Goal: Transaction & Acquisition: Purchase product/service

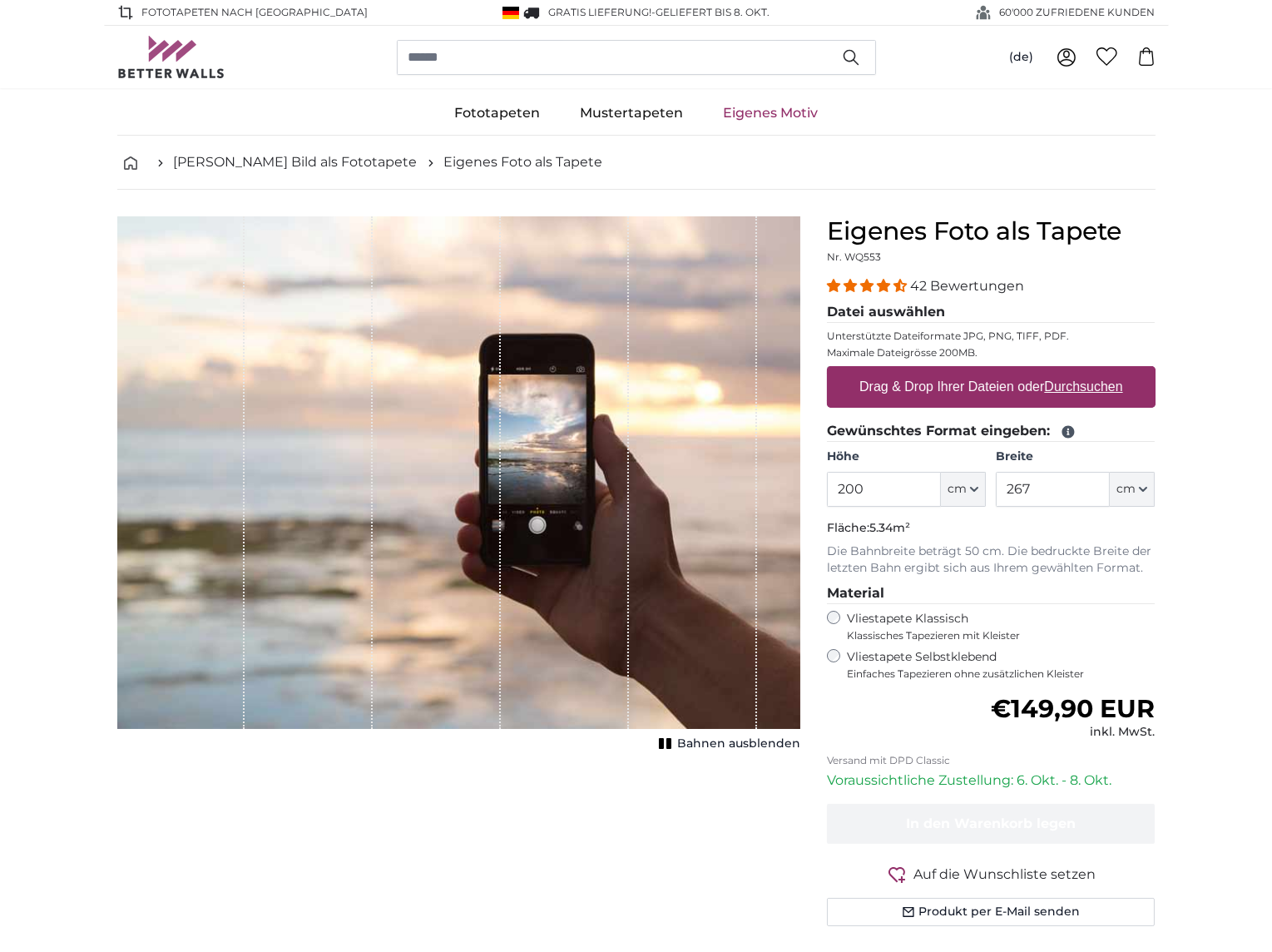
click at [1071, 387] on u "Durchsuchen" at bounding box center [1083, 386] width 78 height 15
click at [1071, 371] on input "Drag & Drop Ihrer Dateien oder Durchsuchen" at bounding box center [991, 368] width 328 height 5
type input "**********"
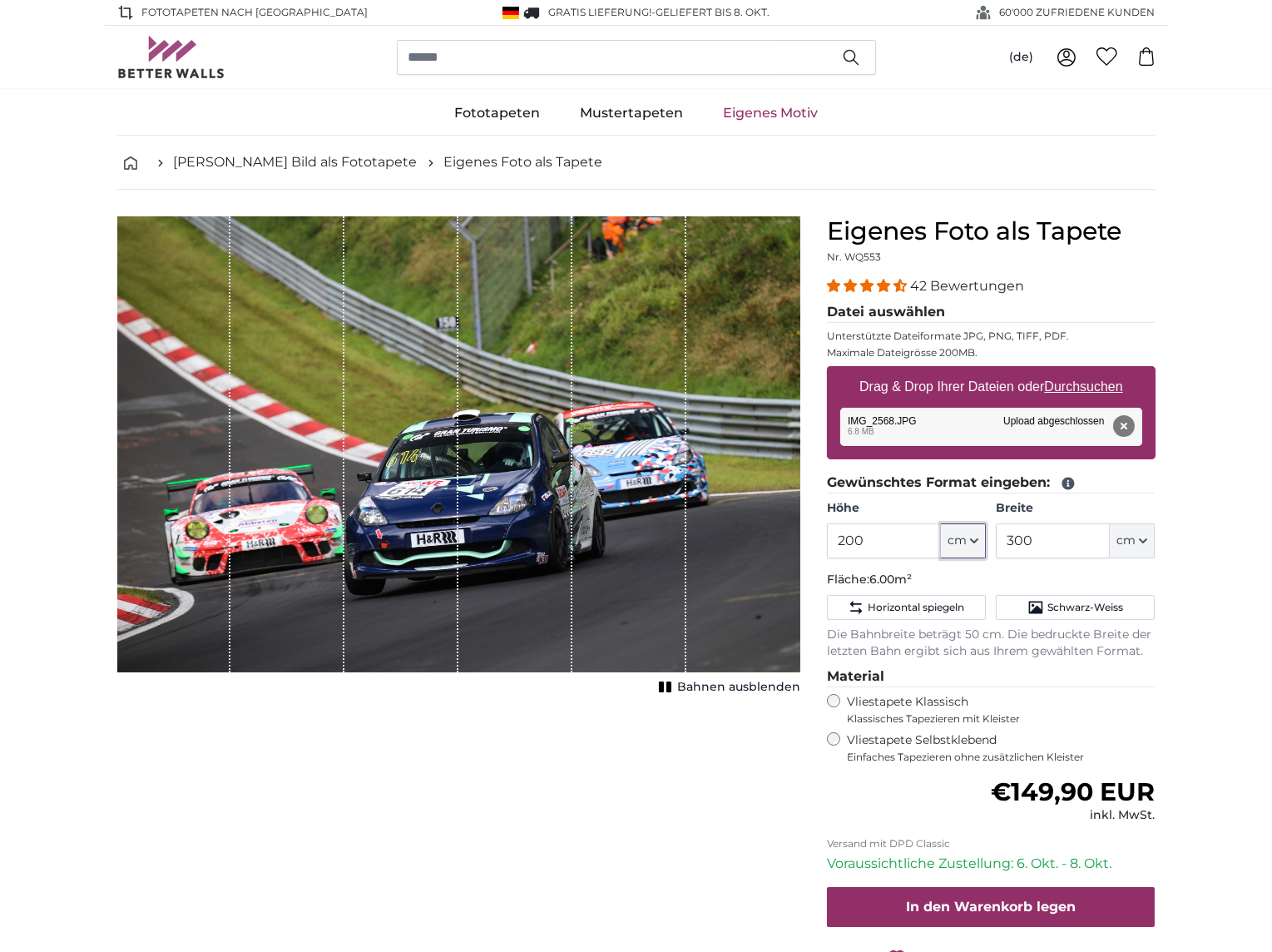
click at [959, 538] on span "cm" at bounding box center [957, 540] width 19 height 16
click at [897, 546] on input "200" at bounding box center [884, 540] width 114 height 35
click at [1051, 530] on input "300" at bounding box center [1053, 540] width 114 height 35
click at [1060, 531] on input "300" at bounding box center [1053, 540] width 114 height 35
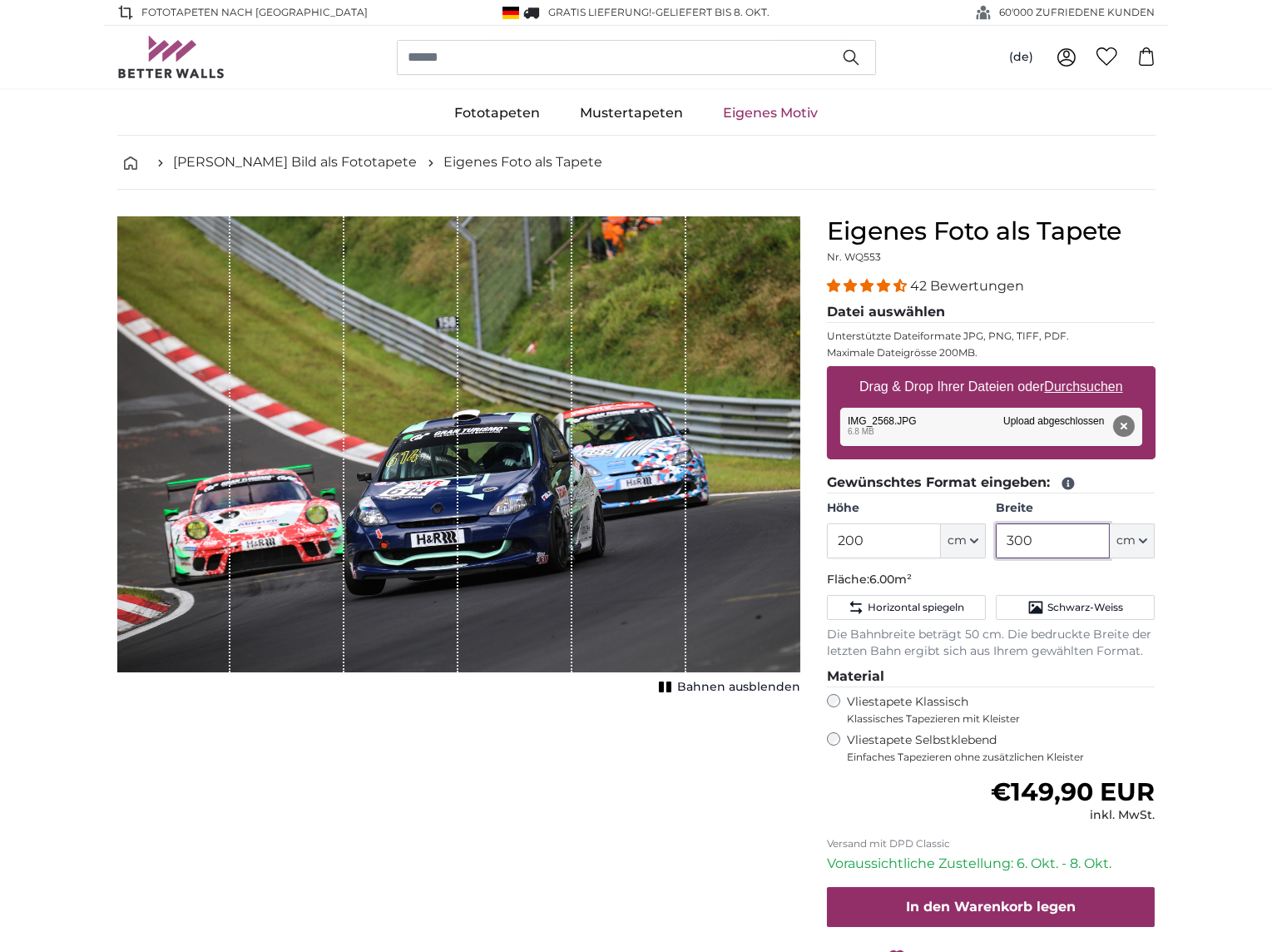
click at [1060, 531] on input "300" at bounding box center [1053, 540] width 114 height 35
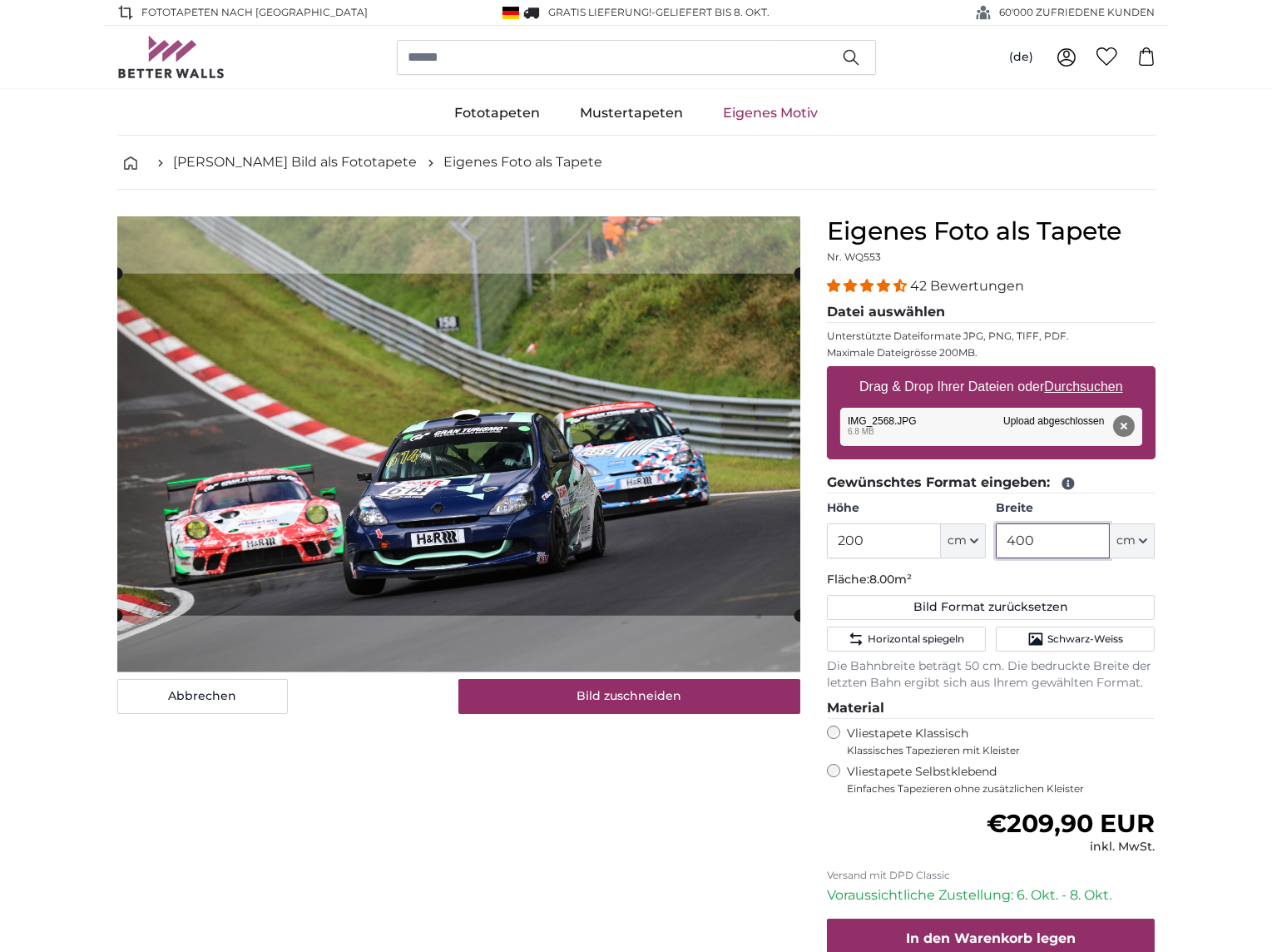
type input "400"
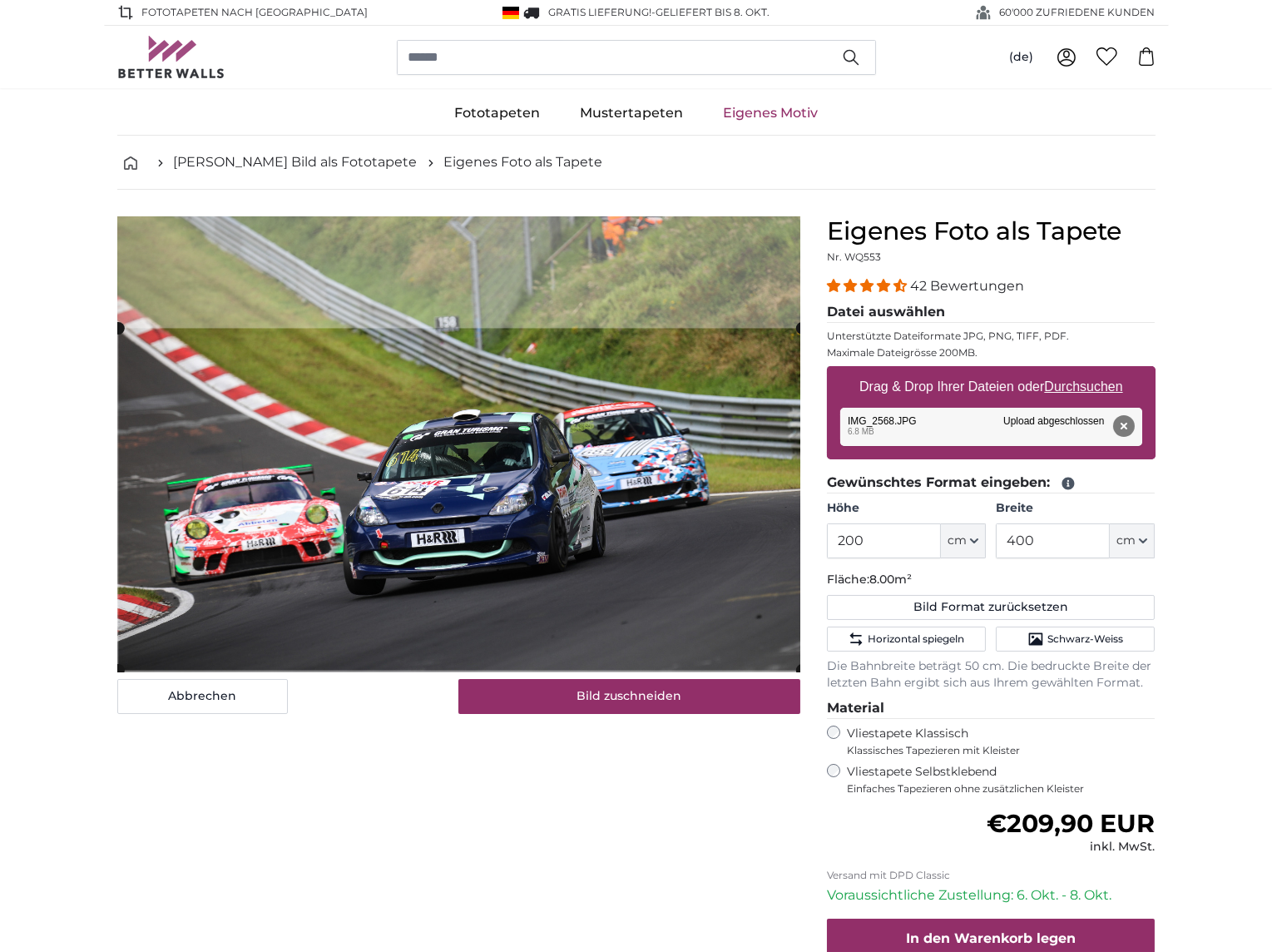
click at [514, 581] on cropper-handle at bounding box center [459, 498] width 683 height 342
click at [513, 608] on cropper-handle at bounding box center [458, 502] width 683 height 342
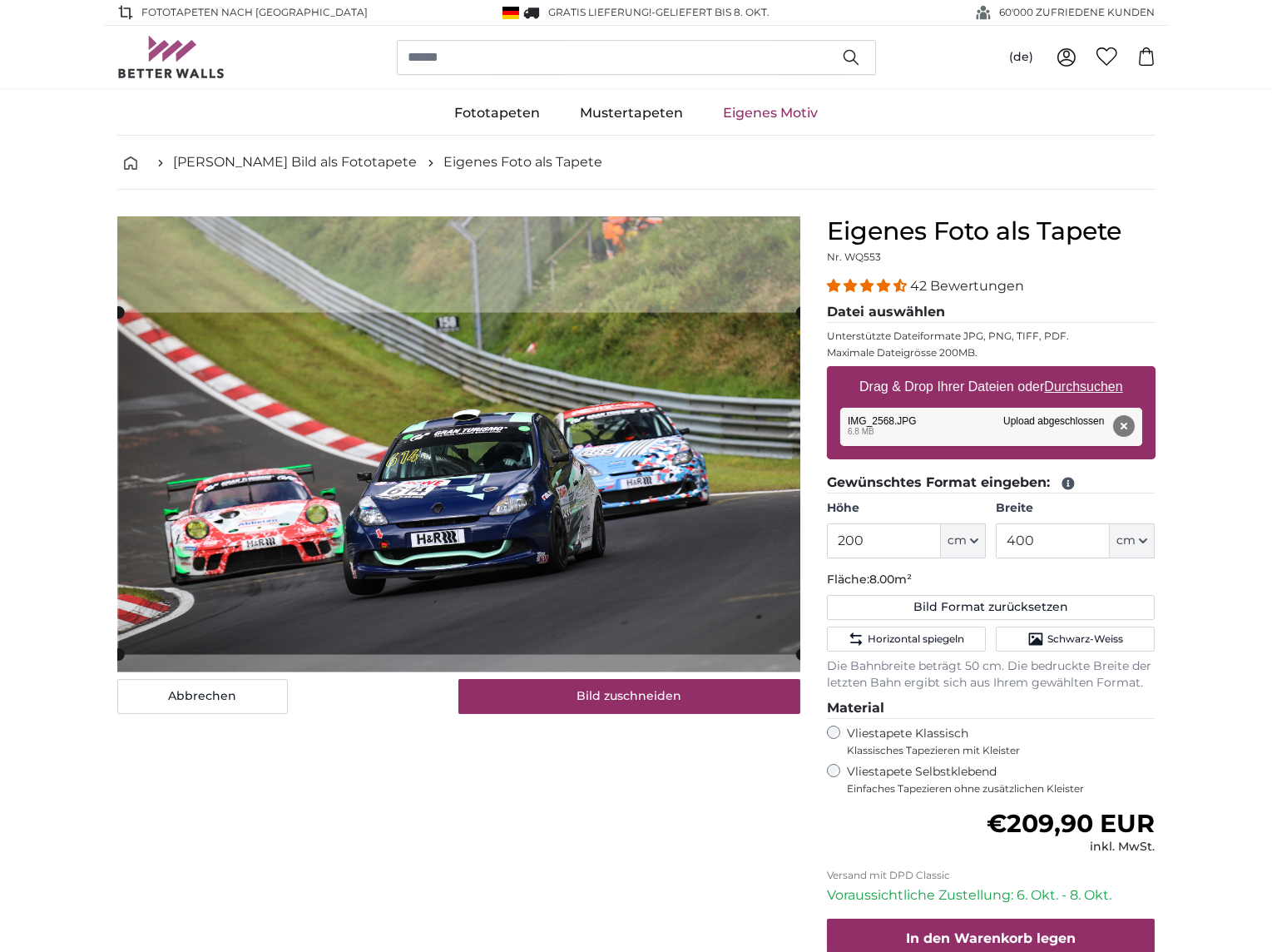
click at [522, 563] on cropper-handle at bounding box center [459, 483] width 683 height 342
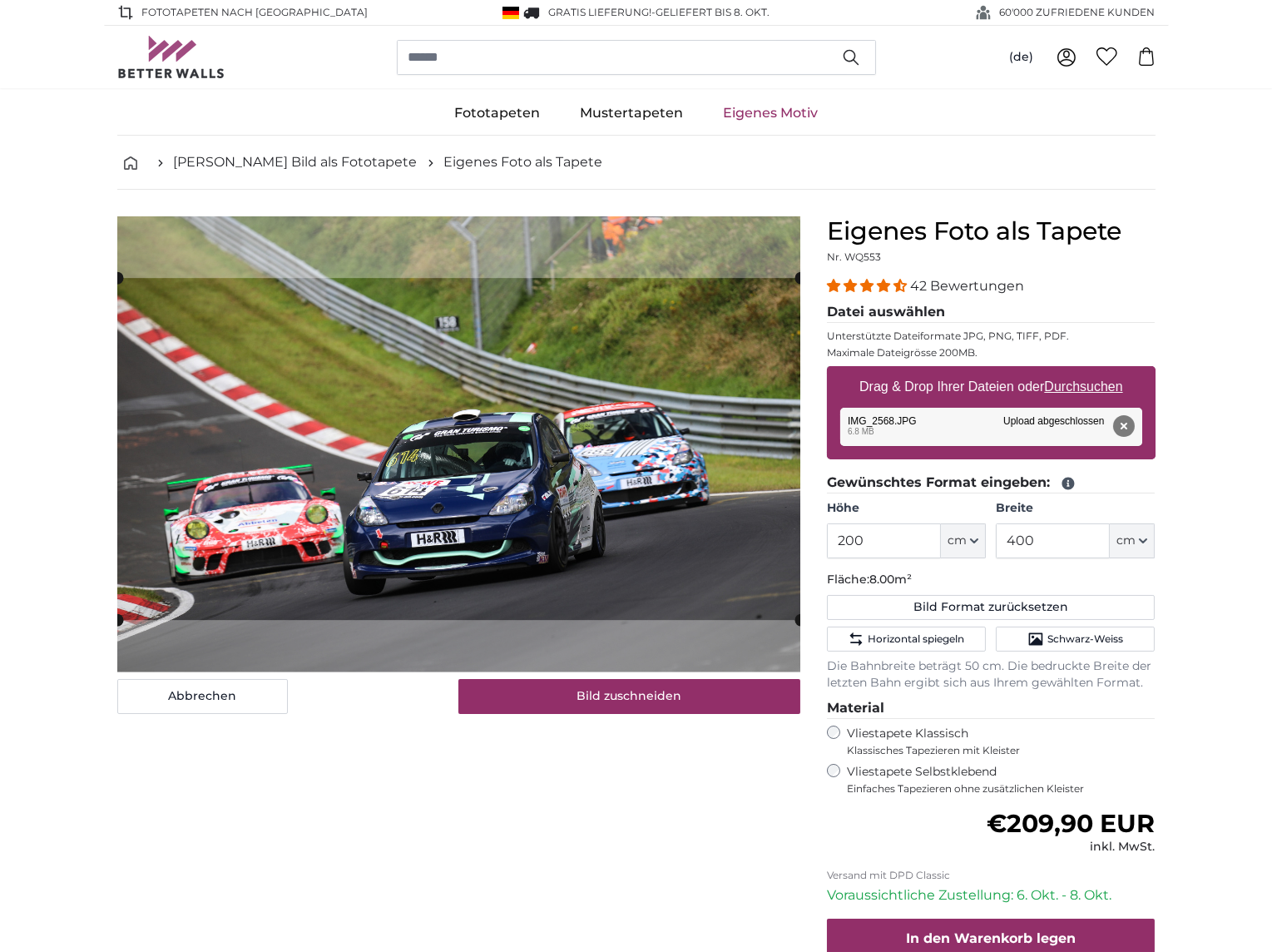
click at [513, 528] on cropper-handle at bounding box center [458, 448] width 683 height 342
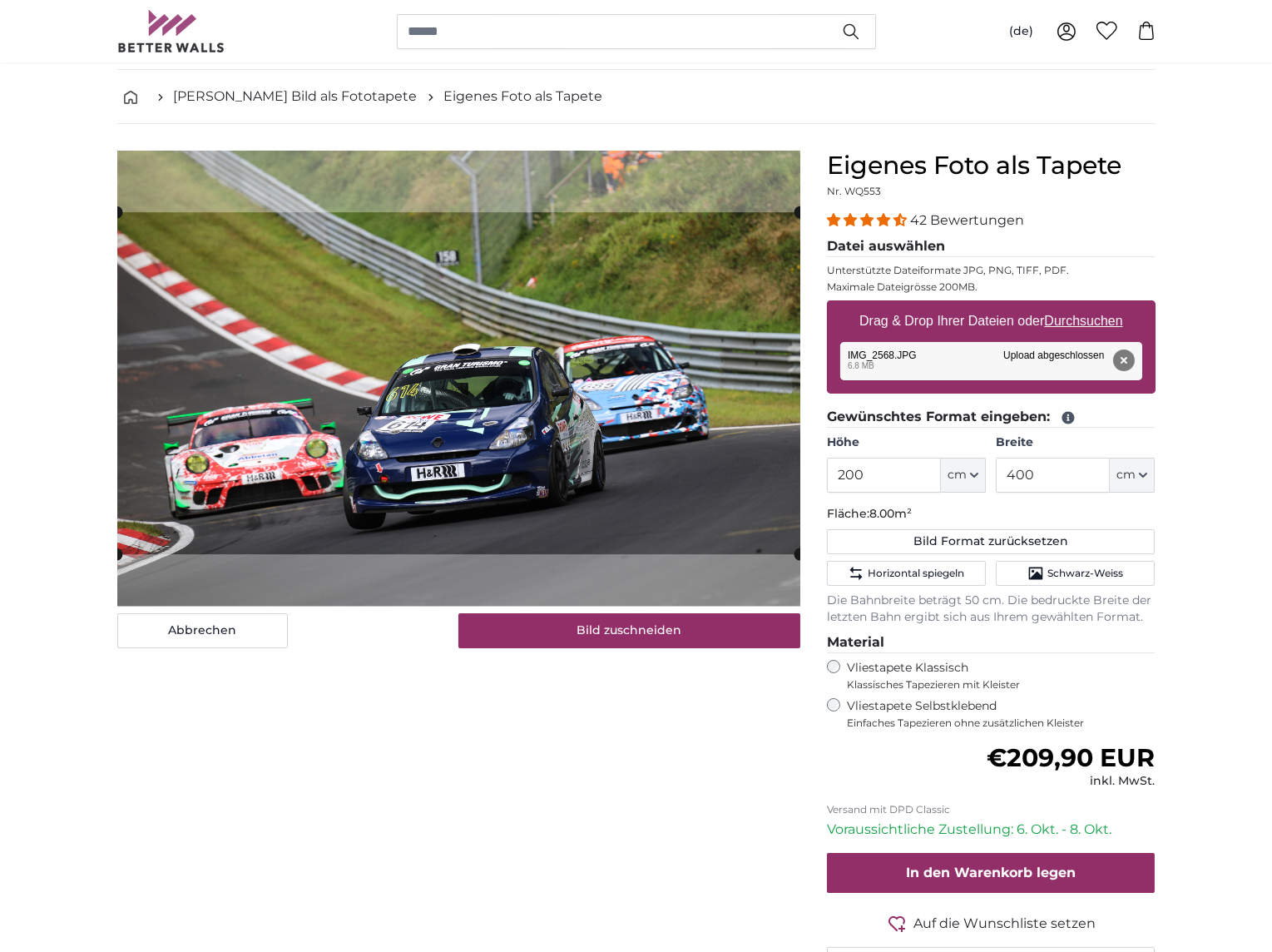
scroll to position [90, 0]
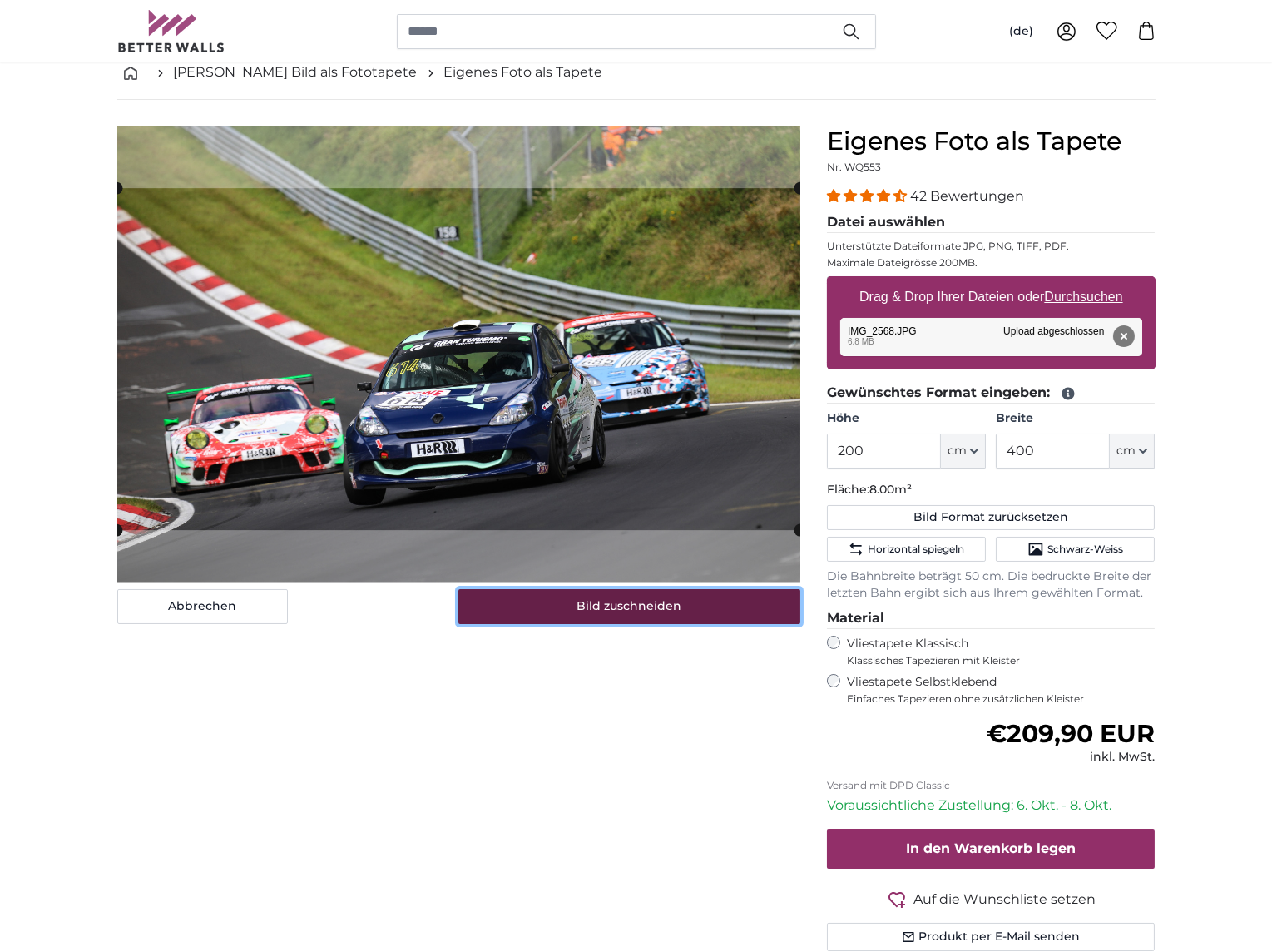
click at [587, 613] on button "Bild zuschneiden" at bounding box center [629, 606] width 342 height 35
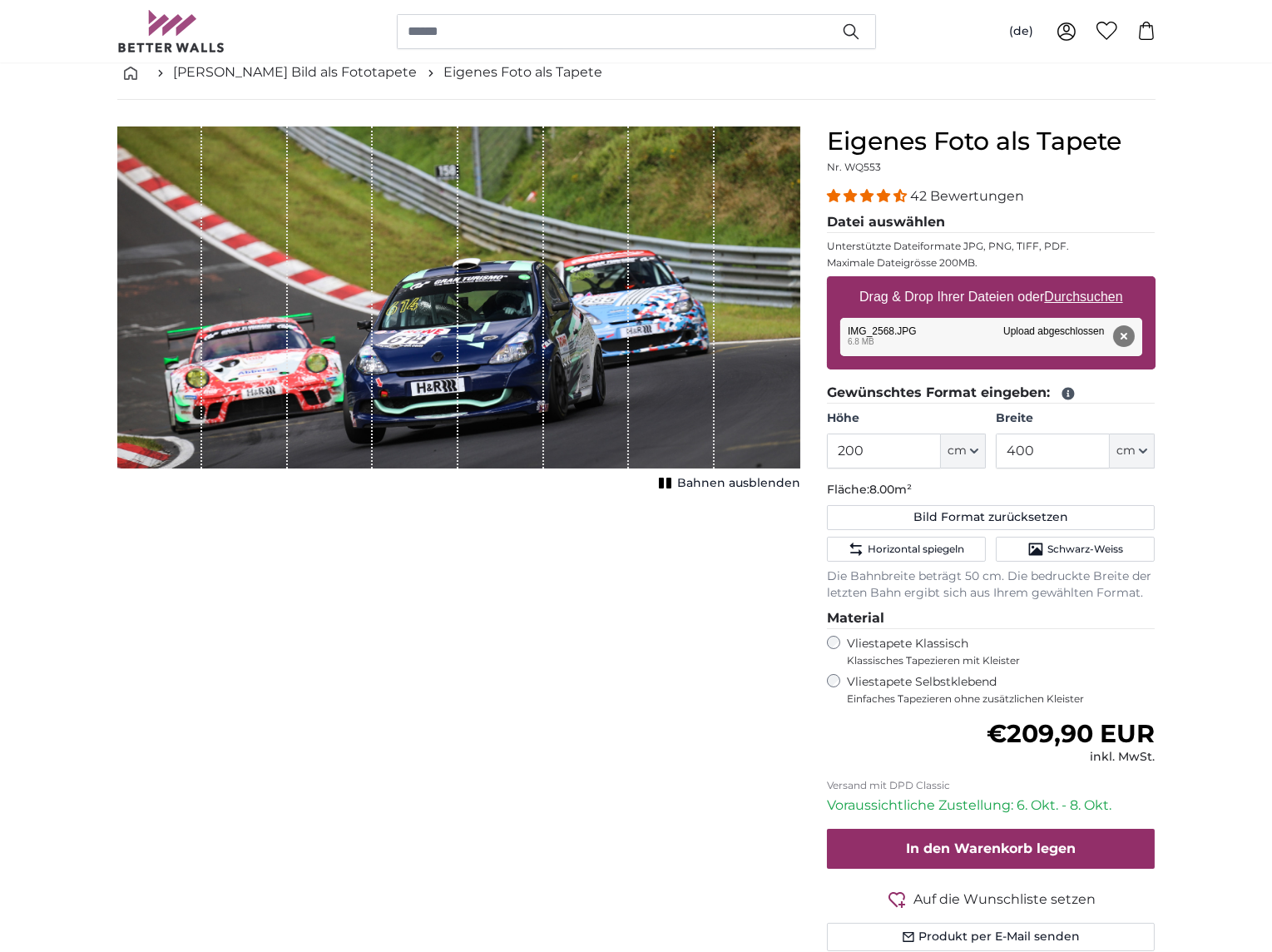
click at [824, 681] on div "Eigenes Foto als Tapete Nr. WQ553 42 Bewertungen Datei auswählen Unterstützte D…" at bounding box center [991, 559] width 356 height 865
click at [837, 635] on div "Vliestapete Klassisch Klassisches Tapezieren mit Kleister" at bounding box center [991, 651] width 328 height 32
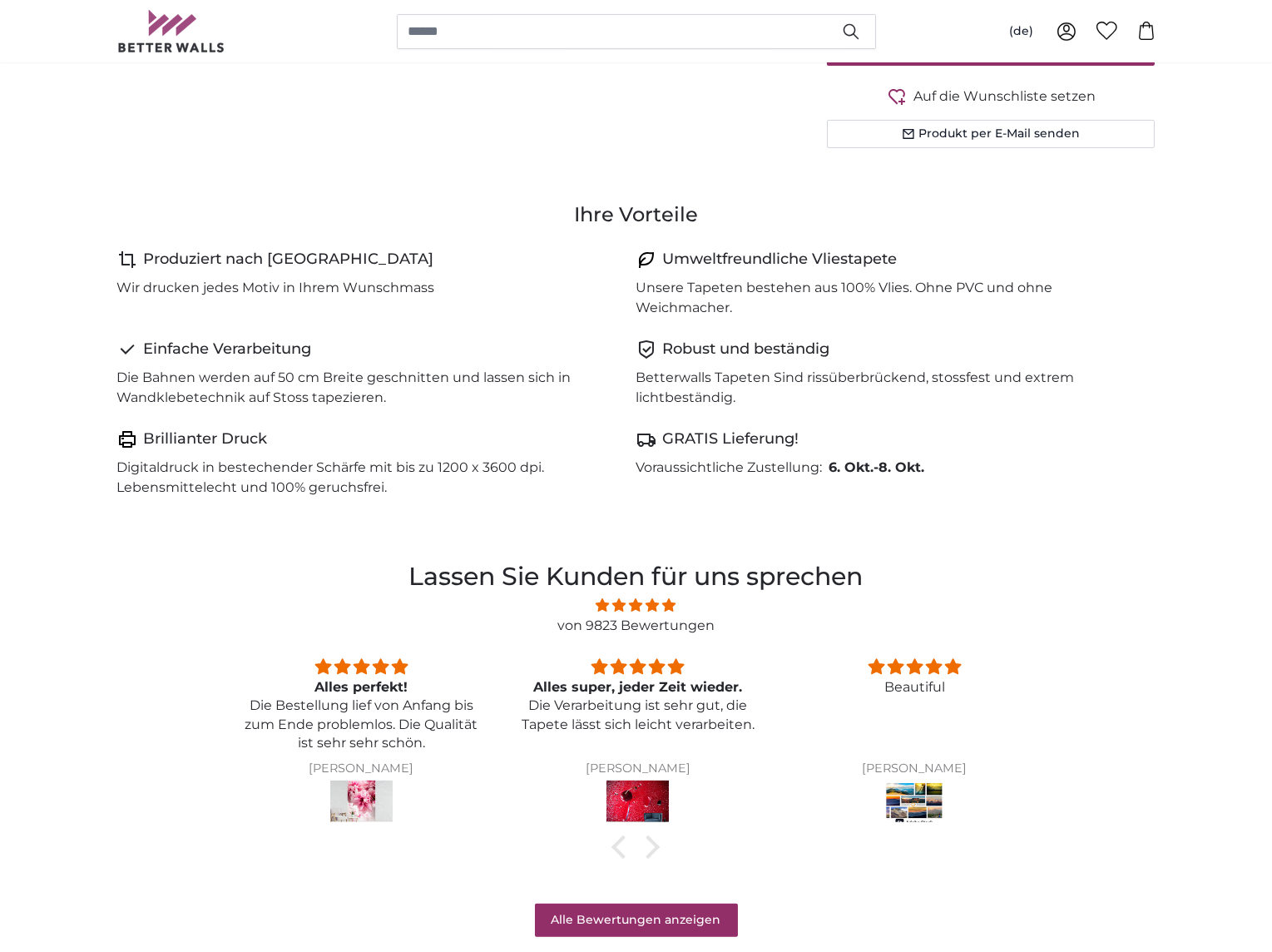
scroll to position [989, 0]
